Goal: Task Accomplishment & Management: Use online tool/utility

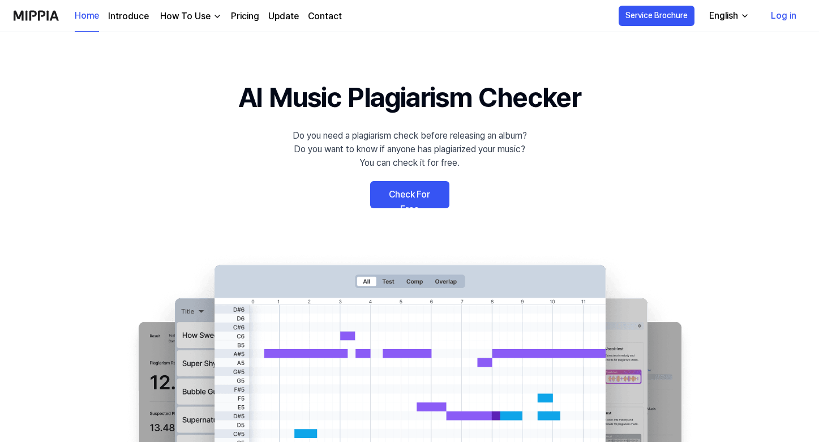
click at [410, 191] on link "Check For Free" at bounding box center [409, 194] width 79 height 27
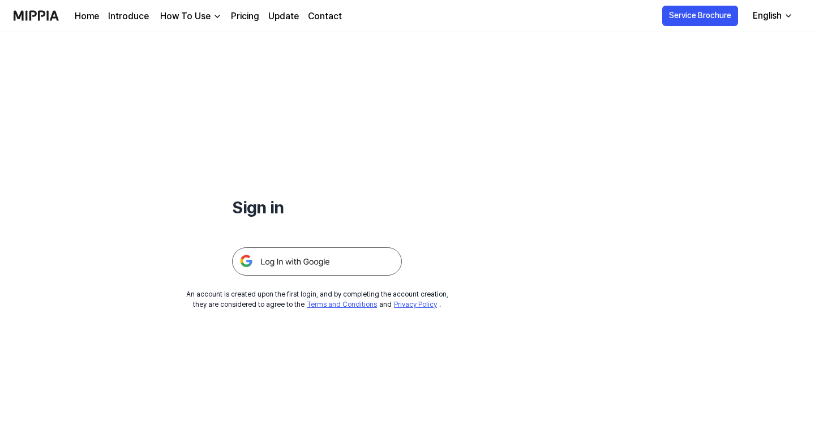
click at [306, 264] on img at bounding box center [317, 261] width 170 height 28
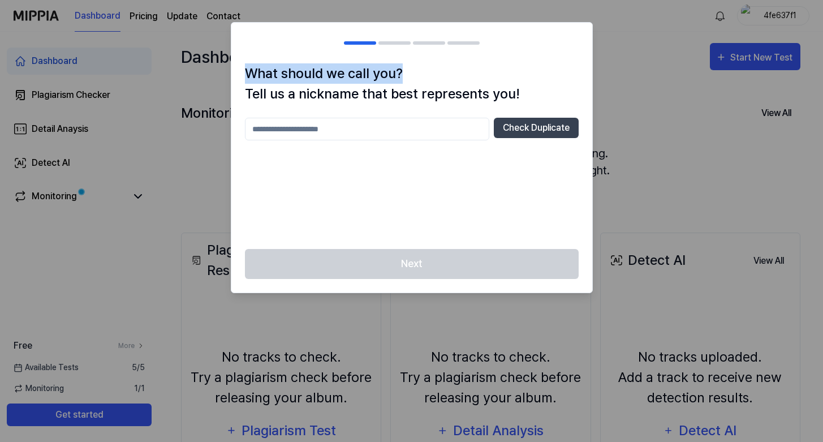
drag, startPoint x: 246, startPoint y: 74, endPoint x: 446, endPoint y: 71, distance: 200.3
click at [447, 71] on h1 "What should we call you? Tell us a nickname that best represents you!" at bounding box center [412, 83] width 334 height 41
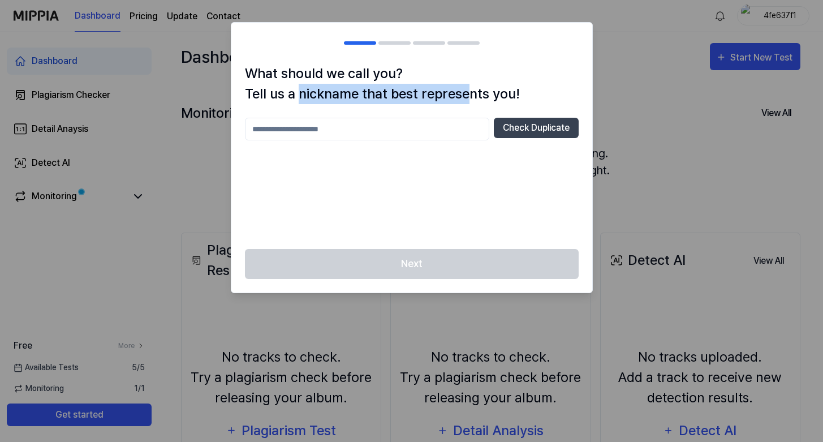
drag, startPoint x: 296, startPoint y: 96, endPoint x: 468, endPoint y: 96, distance: 171.4
click at [468, 96] on h1 "What should we call you? Tell us a nickname that best represents you!" at bounding box center [412, 83] width 334 height 41
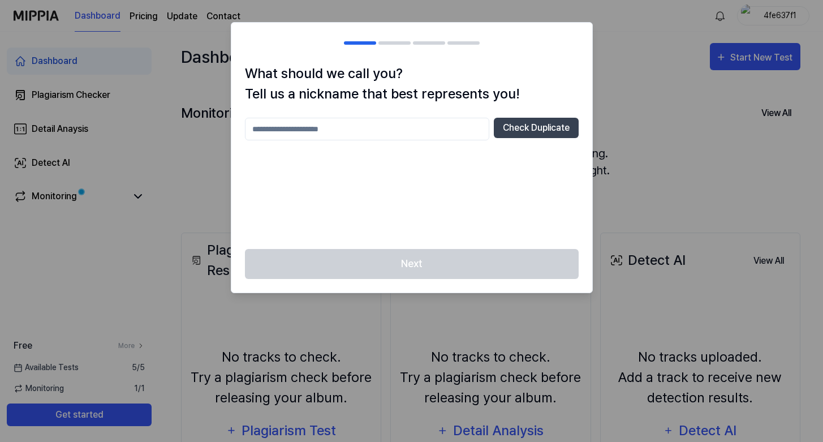
click at [361, 142] on div "Check Duplicate" at bounding box center [412, 177] width 334 height 118
click at [358, 137] on input "text" at bounding box center [367, 129] width 244 height 23
click at [427, 255] on div "Next" at bounding box center [411, 271] width 361 height 44
click at [531, 126] on button "Check Duplicate" at bounding box center [536, 128] width 85 height 20
click at [362, 137] on input "******" at bounding box center [367, 129] width 244 height 23
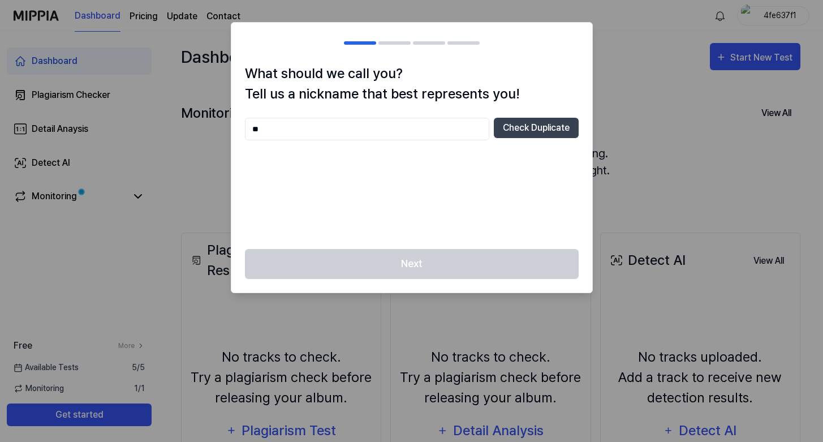
type input "*"
type input "*******"
click at [521, 117] on div "What should we call you? Tell us a nickname that best represents you! ******* C…" at bounding box center [411, 156] width 361 height 186
click at [521, 118] on button "Check Duplicate" at bounding box center [536, 128] width 85 height 20
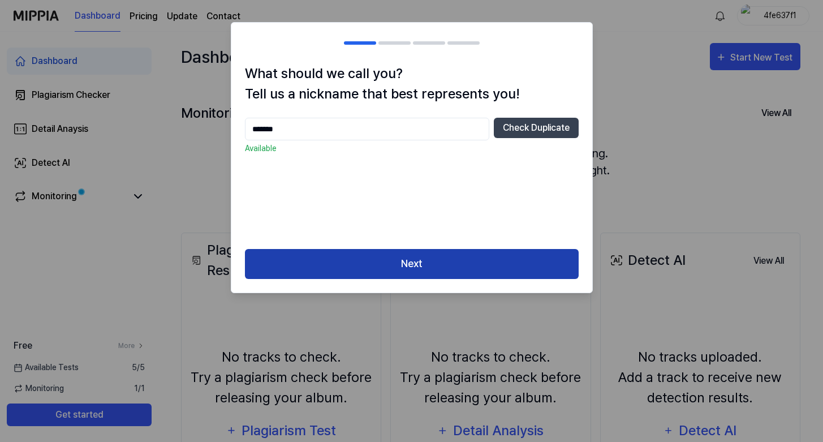
click at [411, 262] on button "Next" at bounding box center [412, 264] width 334 height 30
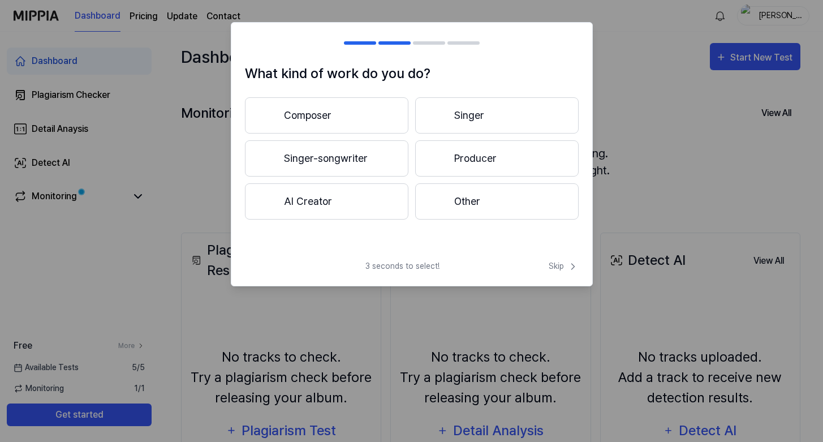
click at [494, 110] on button "Singer" at bounding box center [496, 115] width 163 height 36
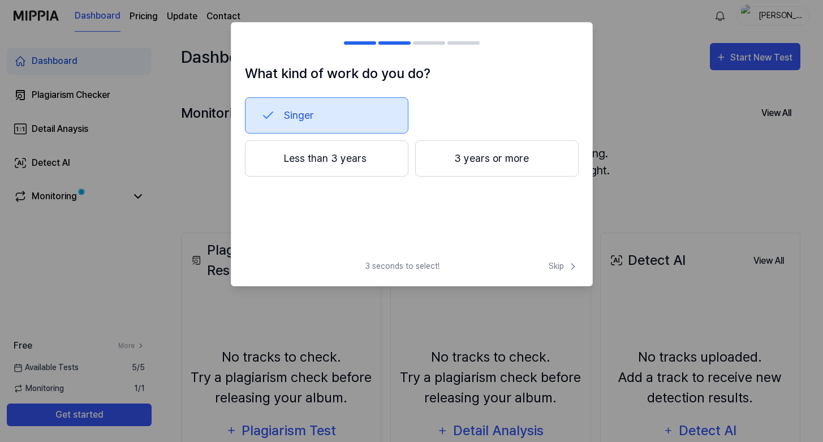
click at [444, 152] on div at bounding box center [439, 159] width 14 height 14
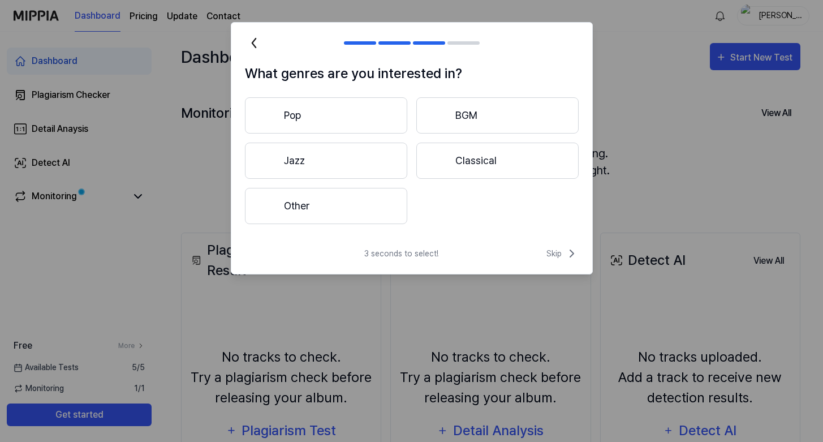
click at [341, 110] on button "Pop" at bounding box center [326, 115] width 162 height 36
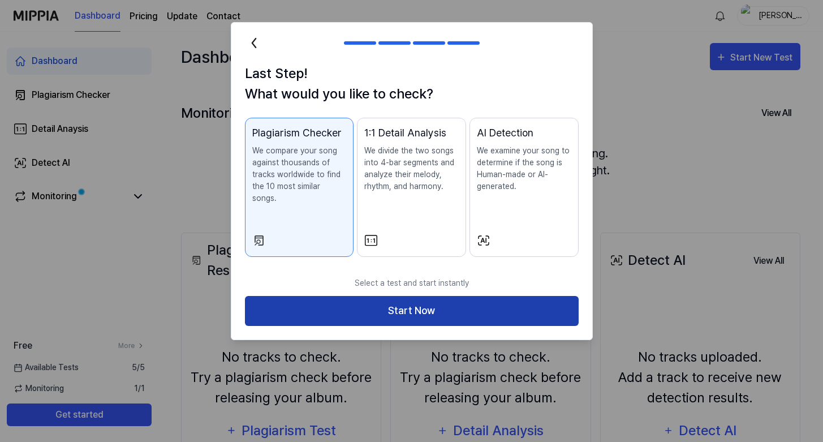
click at [414, 300] on button "Start Now" at bounding box center [412, 311] width 334 height 30
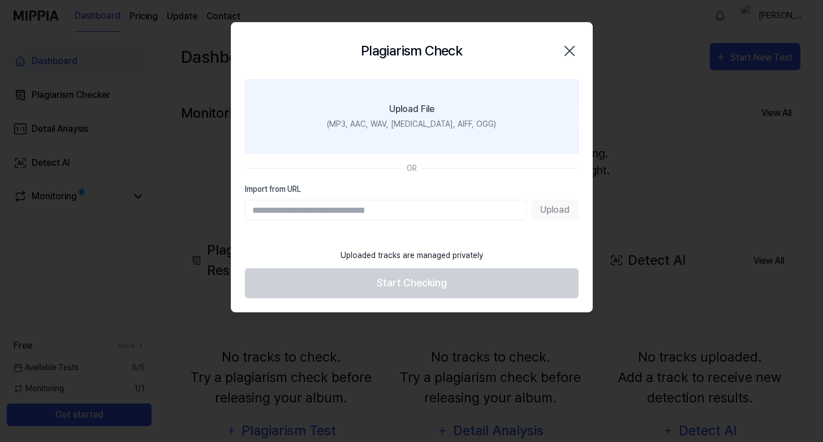
click at [408, 104] on div "Upload File" at bounding box center [411, 109] width 45 height 14
click at [0, 0] on input "Upload File (MP3, AAC, WAV, [MEDICAL_DATA], AIFF, OGG)" at bounding box center [0, 0] width 0 height 0
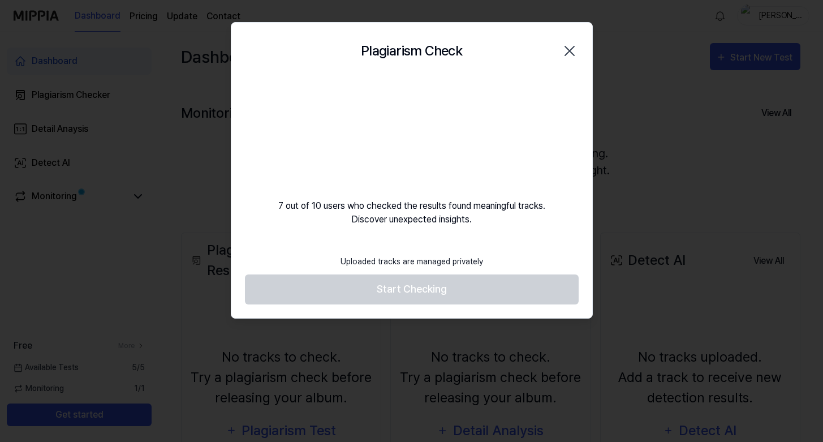
click at [412, 299] on footer "Uploaded tracks are managed privately Start Checking" at bounding box center [412, 276] width 334 height 55
click at [384, 310] on div "Uploaded tracks are managed privately Start Checking" at bounding box center [411, 283] width 361 height 69
click at [365, 302] on footer "Uploaded tracks are managed privately Start Checking" at bounding box center [412, 276] width 334 height 55
click at [364, 294] on footer "Uploaded tracks are managed privately Start Checking" at bounding box center [412, 276] width 334 height 55
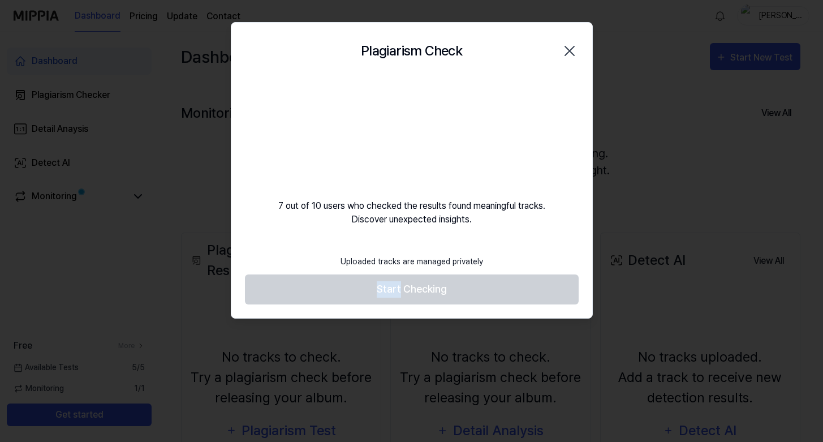
click at [364, 294] on footer "Uploaded tracks are managed privately Start Checking" at bounding box center [412, 276] width 334 height 55
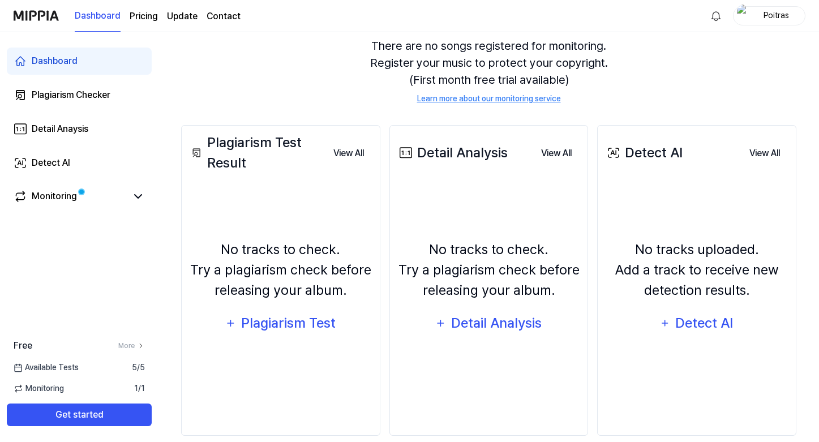
scroll to position [119, 0]
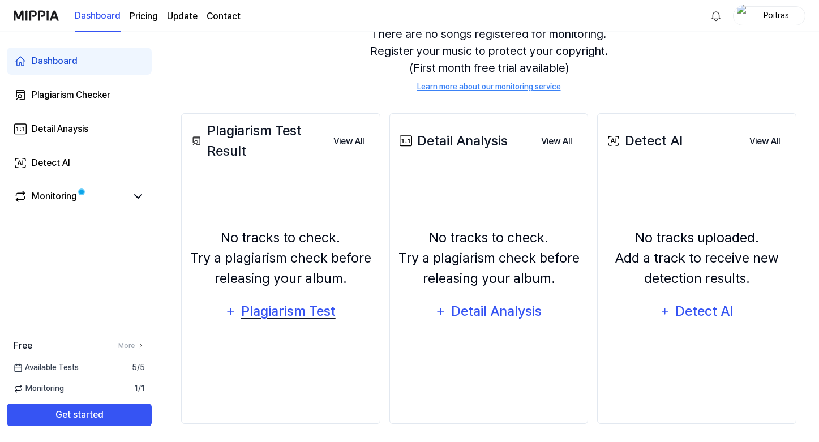
click at [274, 313] on div "Plagiarism Test" at bounding box center [288, 310] width 96 height 21
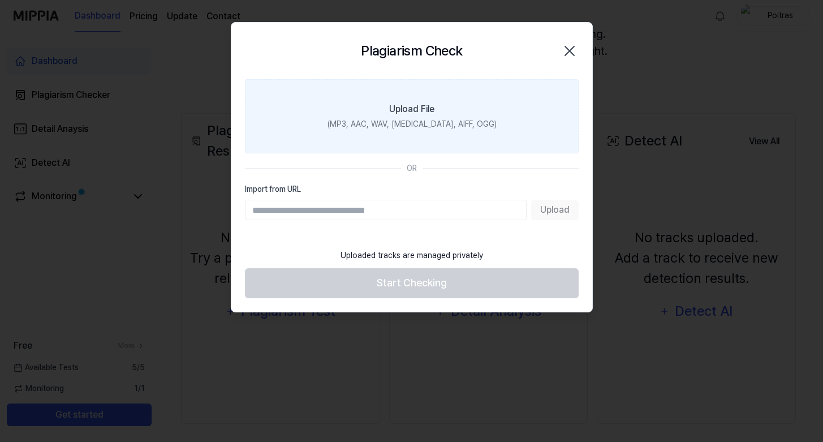
click at [386, 119] on div "(MP3, AAC, WAV, [MEDICAL_DATA], AIFF, OGG)" at bounding box center [411, 124] width 169 height 12
click at [0, 0] on input "Upload File (MP3, AAC, WAV, [MEDICAL_DATA], AIFF, OGG)" at bounding box center [0, 0] width 0 height 0
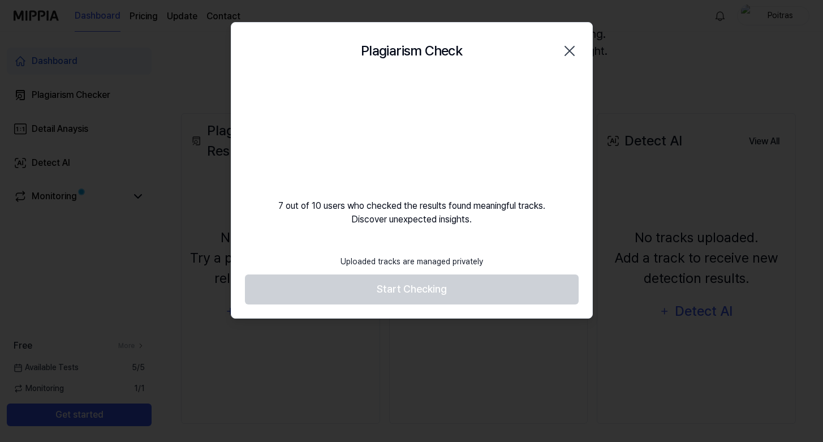
click at [406, 287] on footer "Uploaded tracks are managed privately Start Checking" at bounding box center [412, 276] width 334 height 55
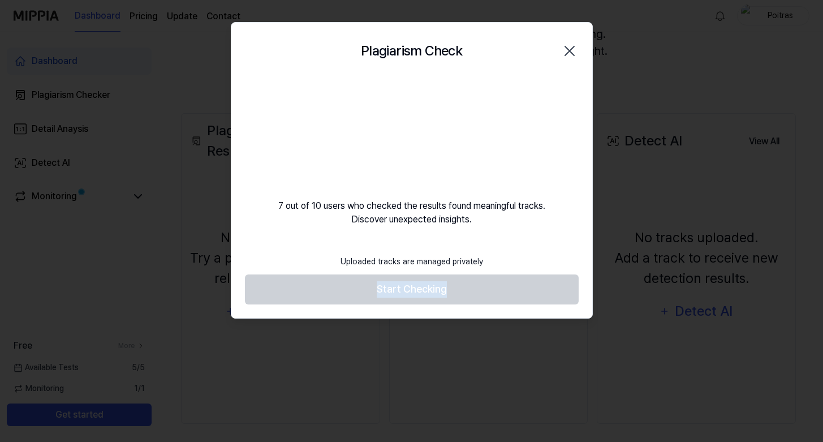
click at [406, 287] on footer "Uploaded tracks are managed privately Start Checking" at bounding box center [412, 276] width 334 height 55
drag, startPoint x: 406, startPoint y: 287, endPoint x: 406, endPoint y: 214, distance: 72.4
click at [406, 278] on footer "Uploaded tracks are managed privately Start Checking" at bounding box center [412, 276] width 334 height 55
click at [411, 100] on video at bounding box center [412, 133] width 109 height 109
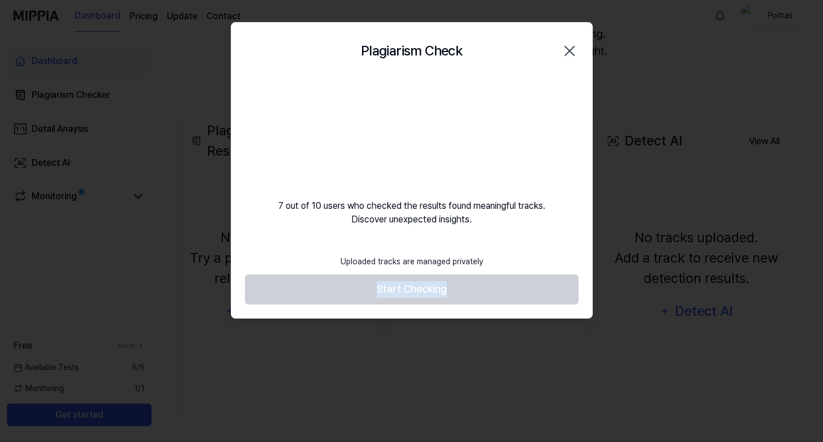
click at [411, 131] on video at bounding box center [412, 133] width 109 height 109
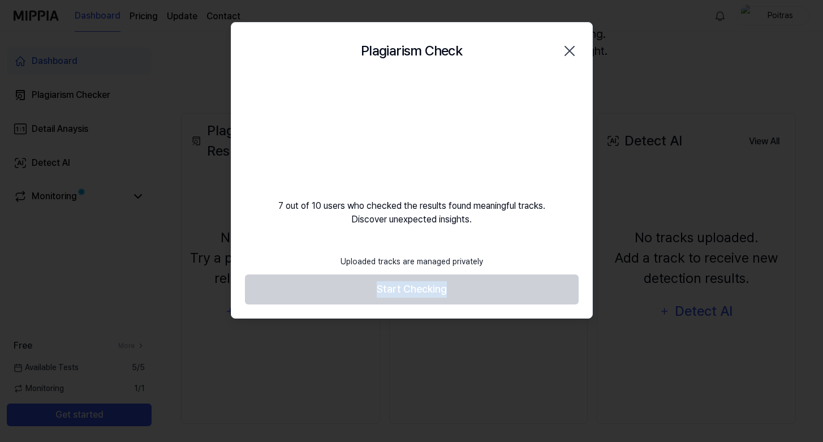
click at [411, 131] on video at bounding box center [412, 133] width 109 height 109
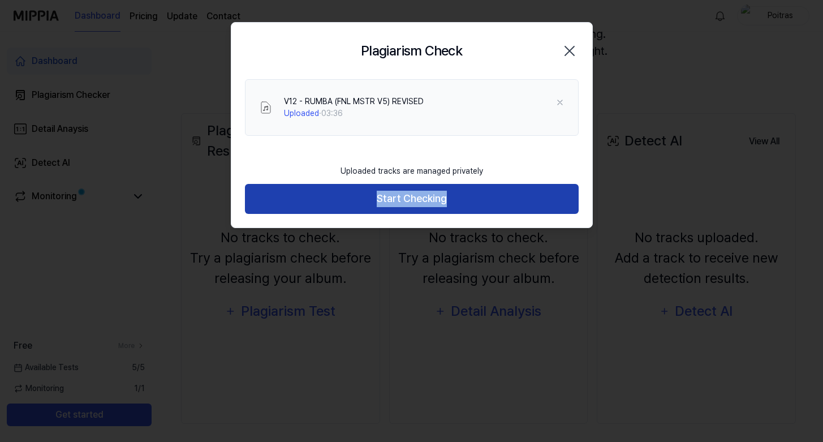
click at [457, 199] on button "Start Checking" at bounding box center [412, 199] width 334 height 30
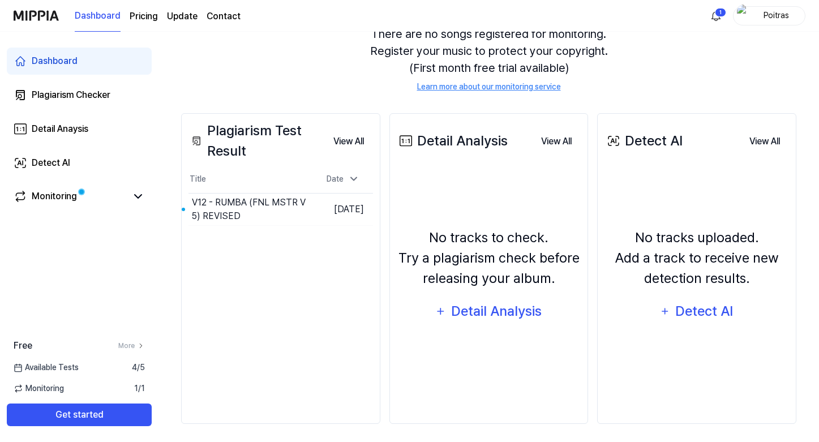
scroll to position [123, 0]
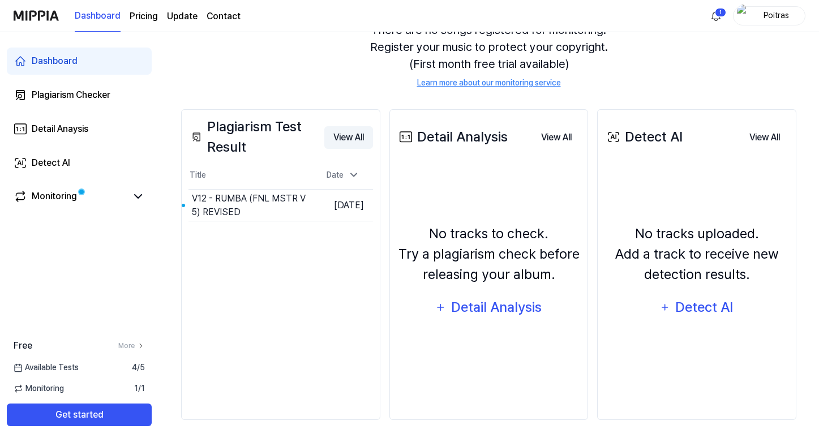
click at [348, 134] on button "View All" at bounding box center [348, 137] width 49 height 23
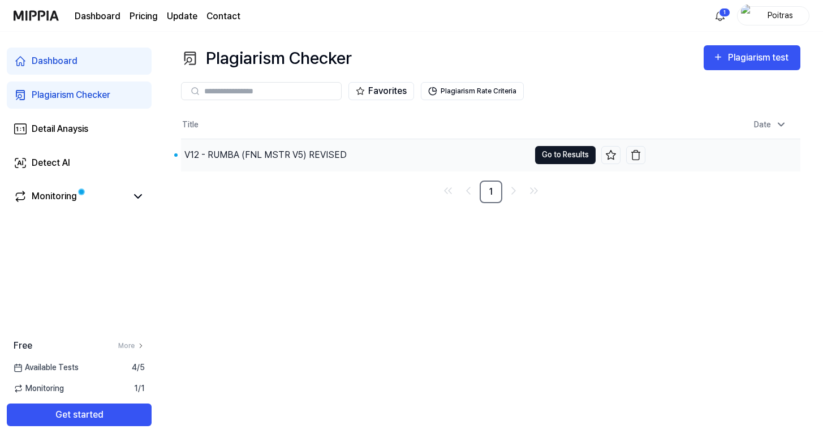
click at [561, 157] on button "Go to Results" at bounding box center [565, 155] width 61 height 18
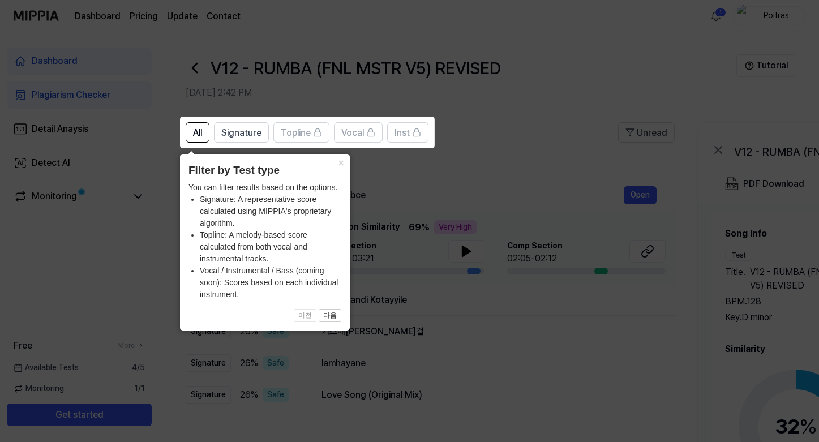
click at [477, 102] on icon at bounding box center [411, 221] width 823 height 442
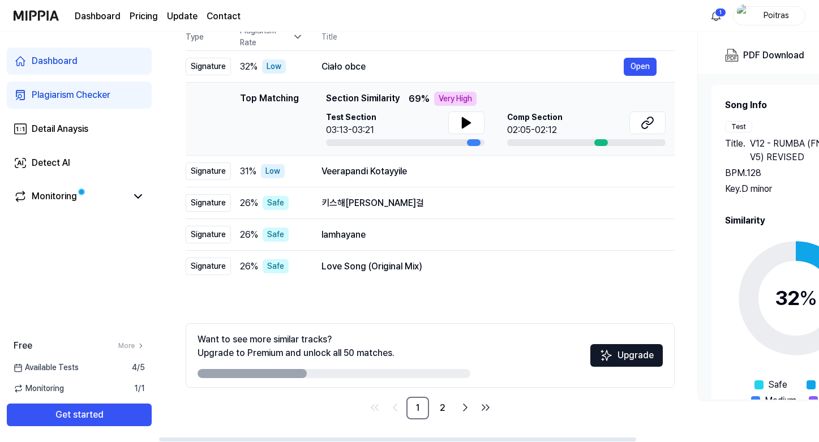
scroll to position [31, 0]
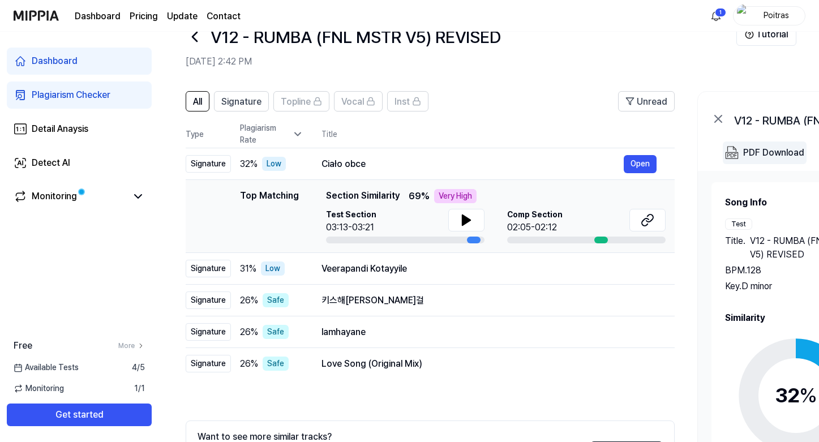
click at [768, 152] on div "PDF Download" at bounding box center [773, 152] width 61 height 15
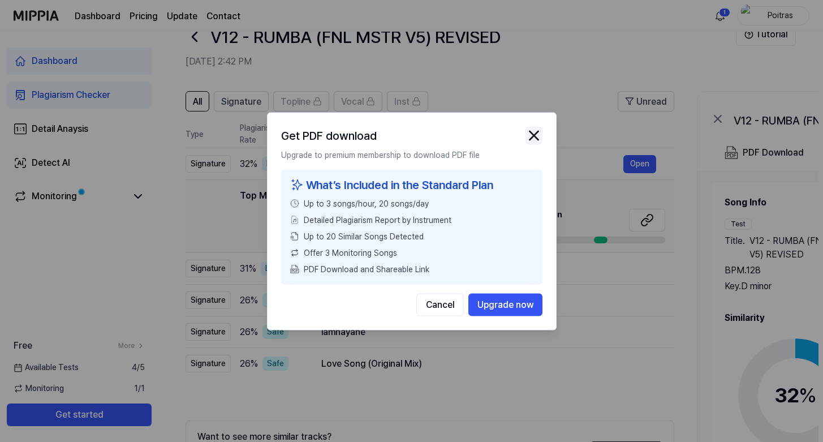
click at [532, 132] on img "button" at bounding box center [534, 135] width 17 height 17
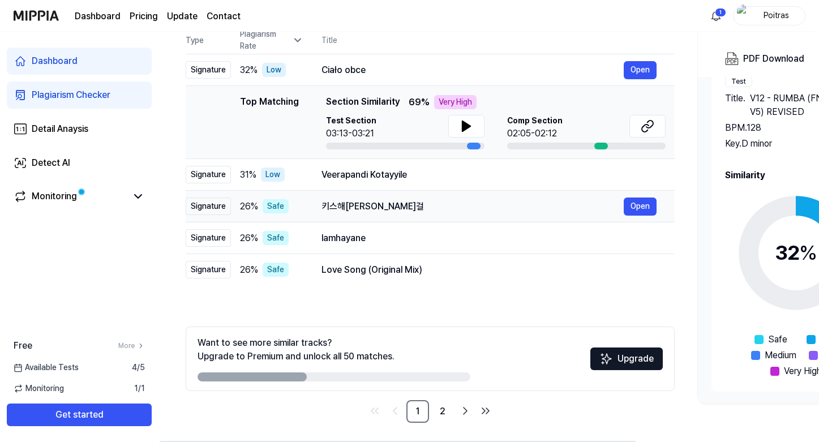
scroll to position [128, 0]
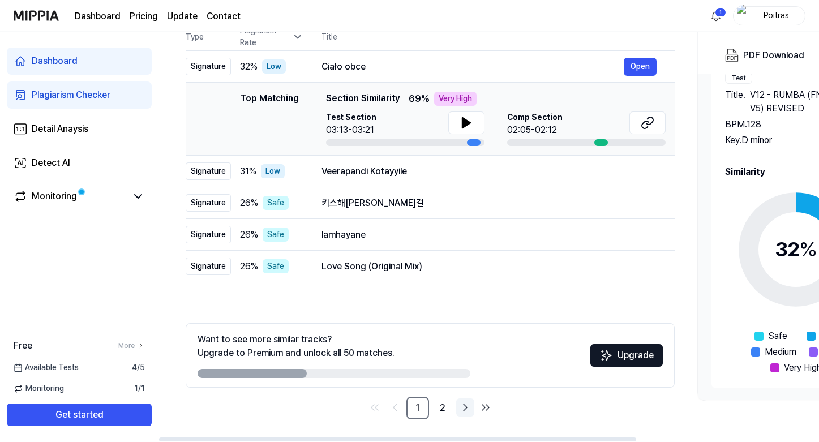
click at [465, 410] on icon "Go to next page" at bounding box center [465, 408] width 14 height 14
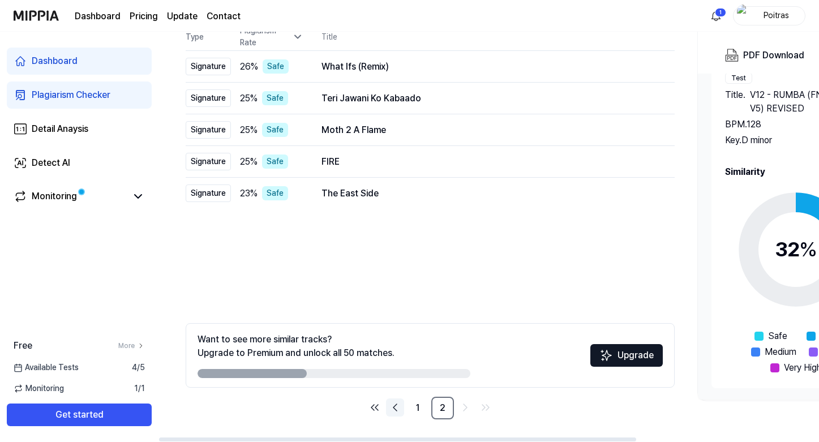
click at [390, 407] on icon "Go to previous page" at bounding box center [395, 408] width 14 height 14
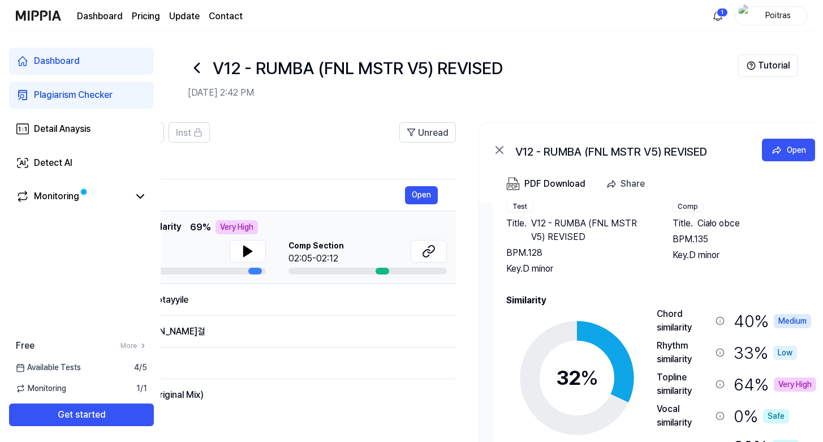
scroll to position [0, 252]
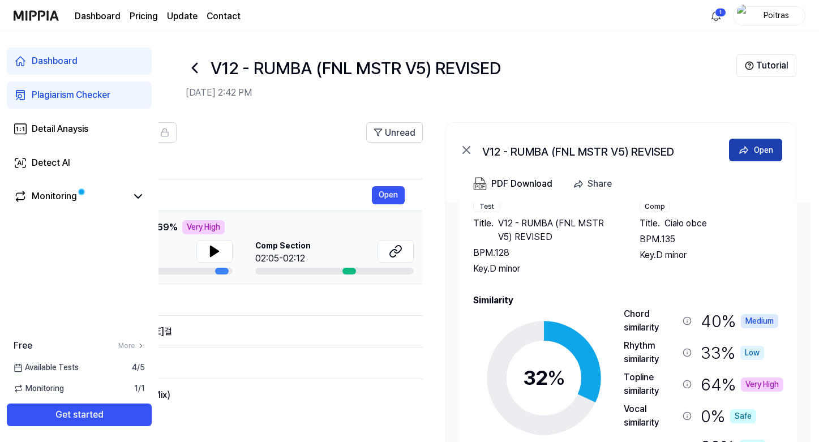
click at [761, 152] on div "Open" at bounding box center [763, 150] width 19 height 12
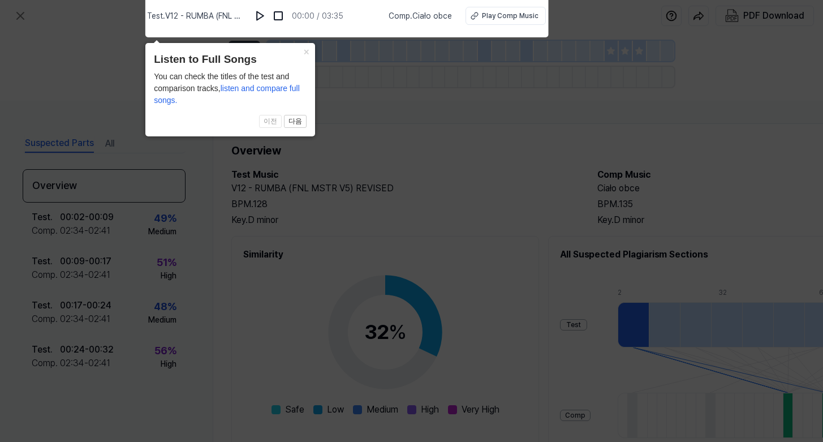
click at [574, 148] on icon at bounding box center [411, 217] width 823 height 447
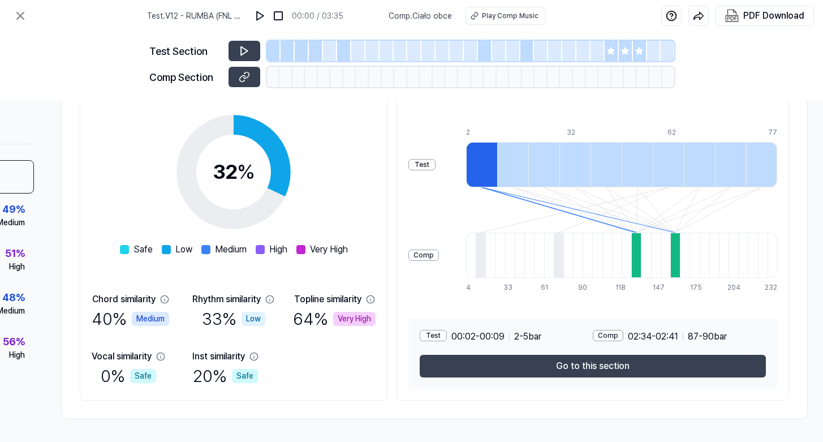
scroll to position [165, 154]
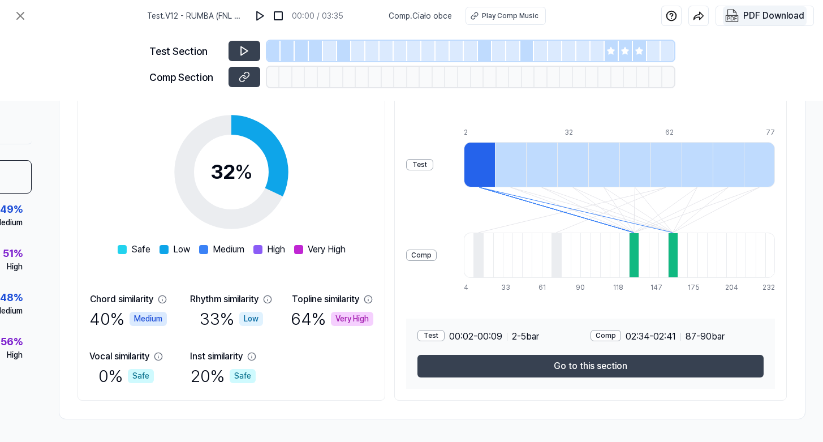
click at [757, 16] on div "PDF Download" at bounding box center [773, 15] width 61 height 15
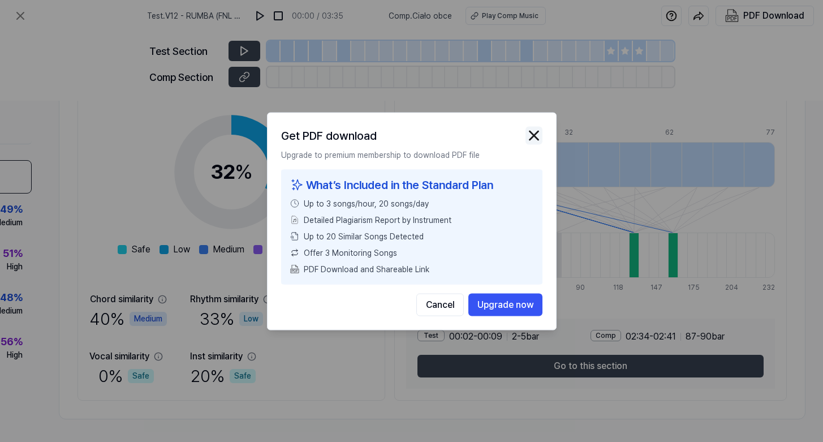
click at [533, 137] on img "button" at bounding box center [534, 135] width 17 height 17
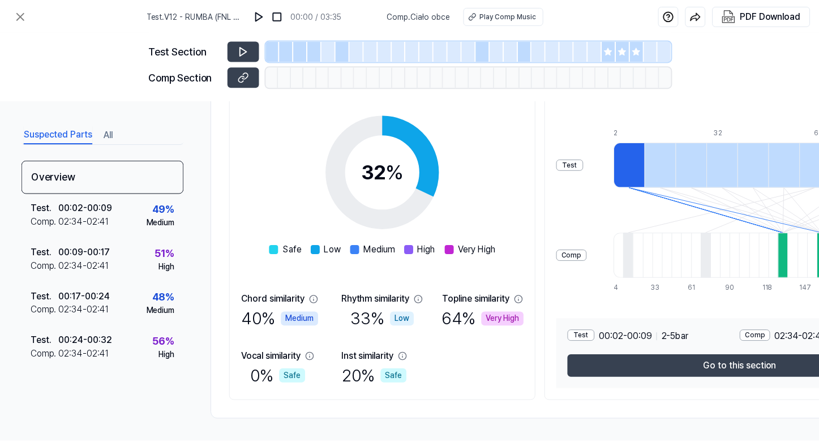
scroll to position [165, 0]
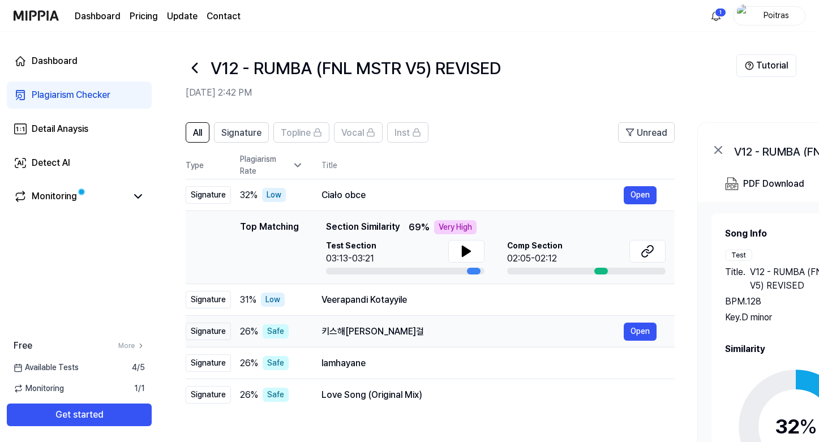
scroll to position [44, 0]
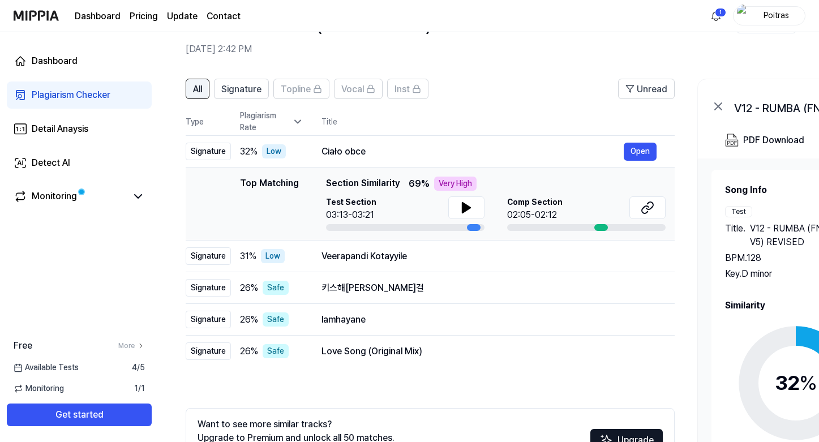
click at [201, 85] on span "All" at bounding box center [197, 90] width 9 height 14
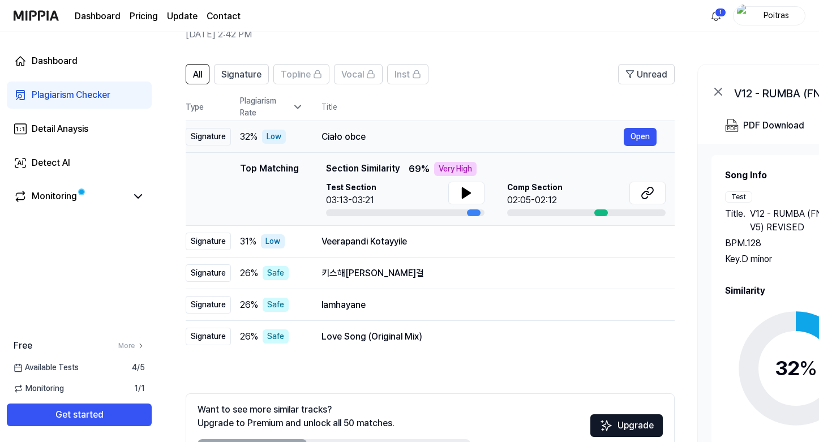
scroll to position [128, 0]
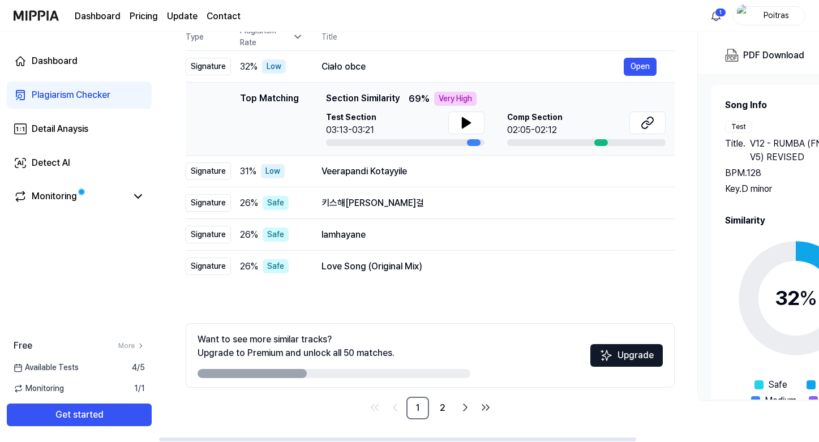
click at [454, 407] on ul "1 2" at bounding box center [429, 408] width 129 height 23
click at [461, 406] on icon "Go to next page" at bounding box center [465, 408] width 14 height 14
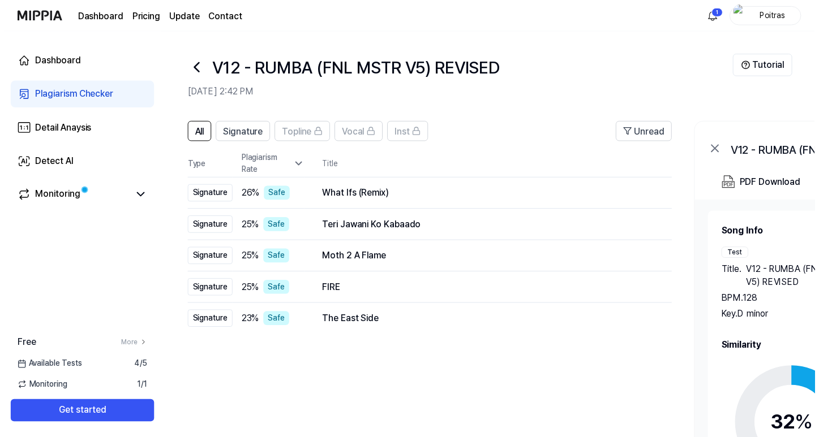
scroll to position [0, 24]
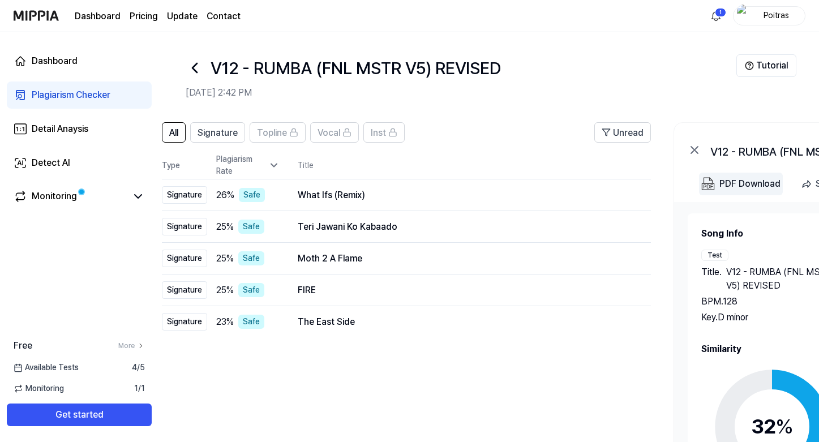
click at [754, 179] on div "PDF Download" at bounding box center [749, 183] width 61 height 15
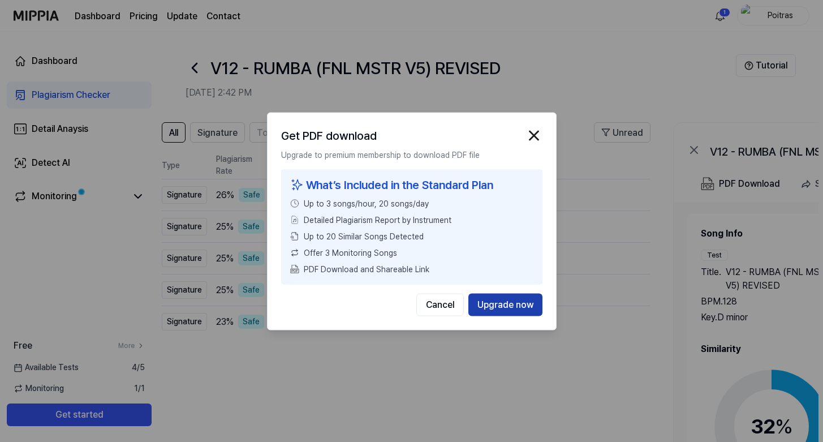
click at [498, 307] on button "Upgrade now" at bounding box center [505, 304] width 74 height 23
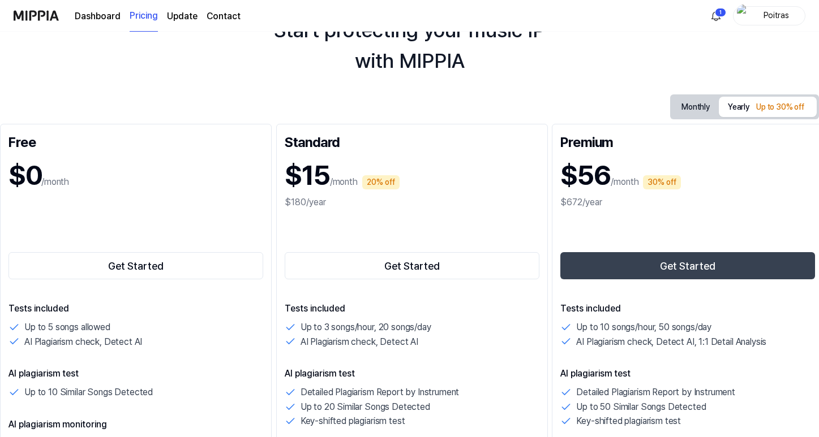
scroll to position [62, 0]
click at [685, 120] on div "Monthly Yearly Up to 30% off Free $0 /month Get Started Tests included Up to 5 …" at bounding box center [409, 411] width 819 height 634
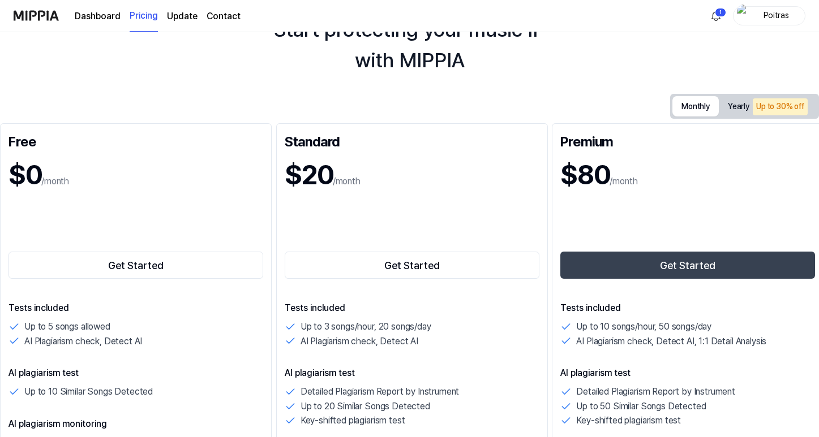
click at [685, 112] on button "Monthly" at bounding box center [695, 106] width 46 height 20
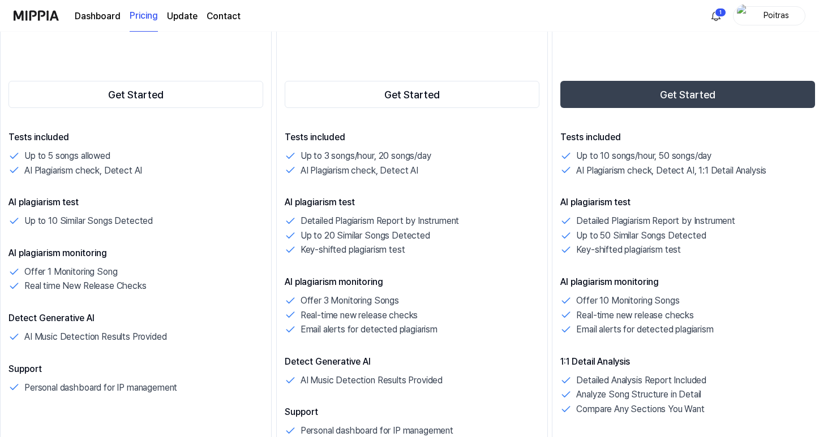
scroll to position [205, 0]
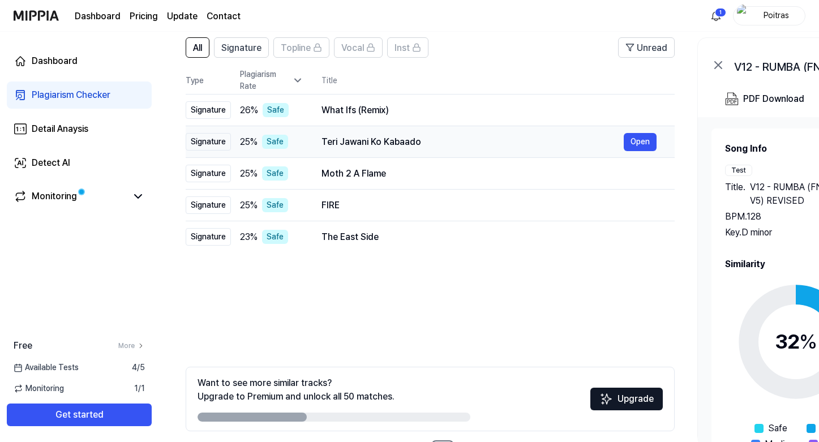
scroll to position [128, 0]
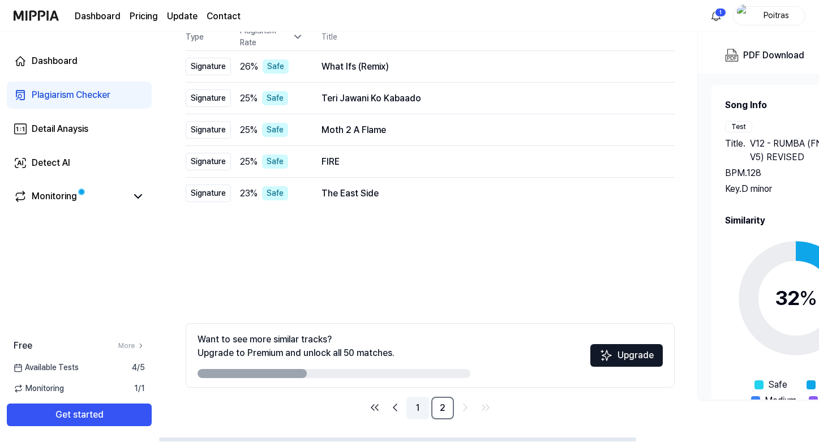
click at [420, 398] on link "1" at bounding box center [417, 408] width 23 height 23
